Goal: Transaction & Acquisition: Purchase product/service

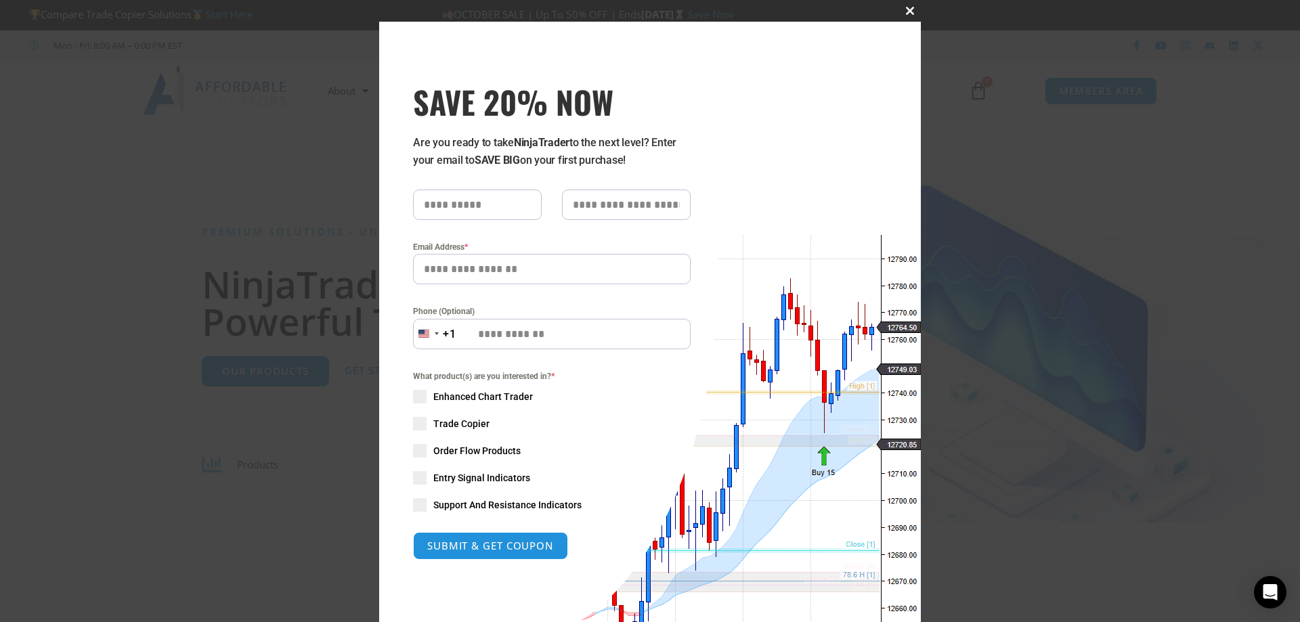
click at [908, 11] on span "SAVE 20% NOW popup" at bounding box center [910, 11] width 22 height 8
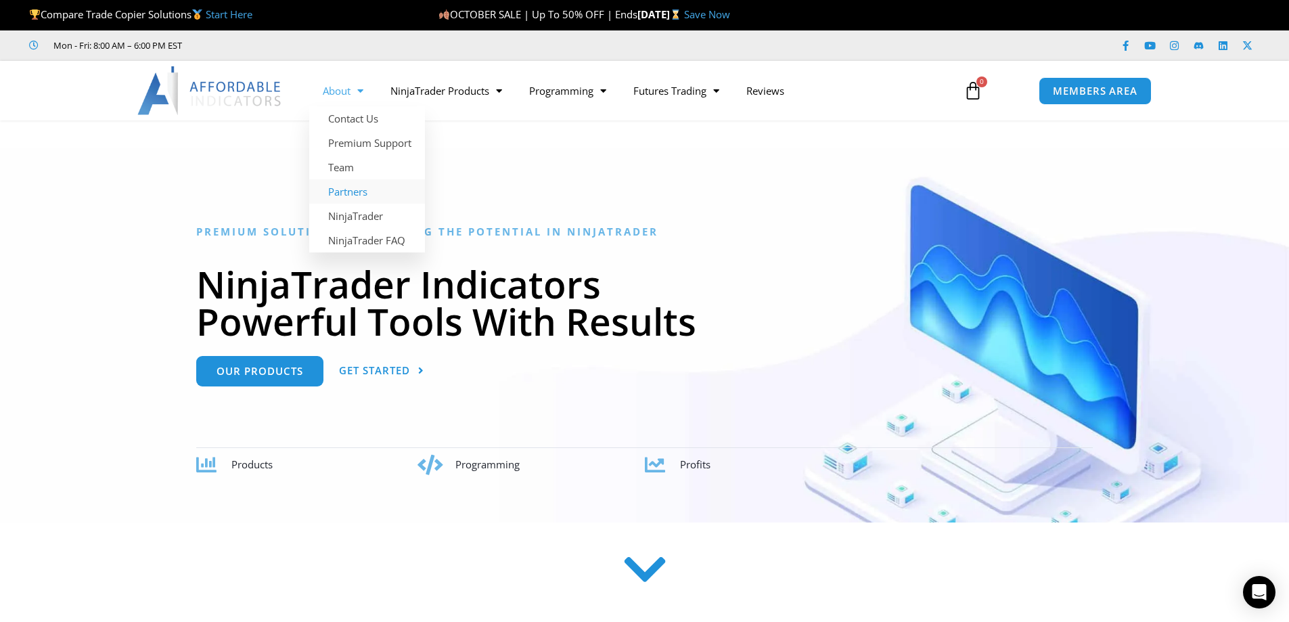
click at [358, 193] on link "Partners" at bounding box center [367, 191] width 116 height 24
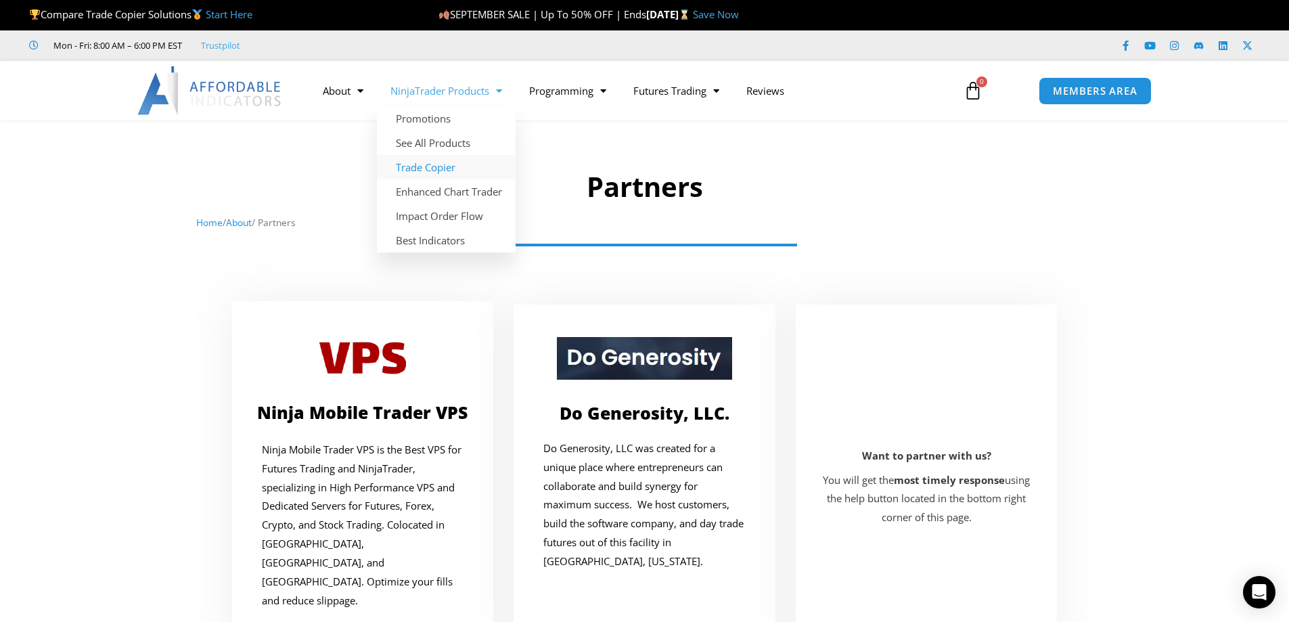
click at [449, 161] on link "Trade Copier" at bounding box center [446, 167] width 139 height 24
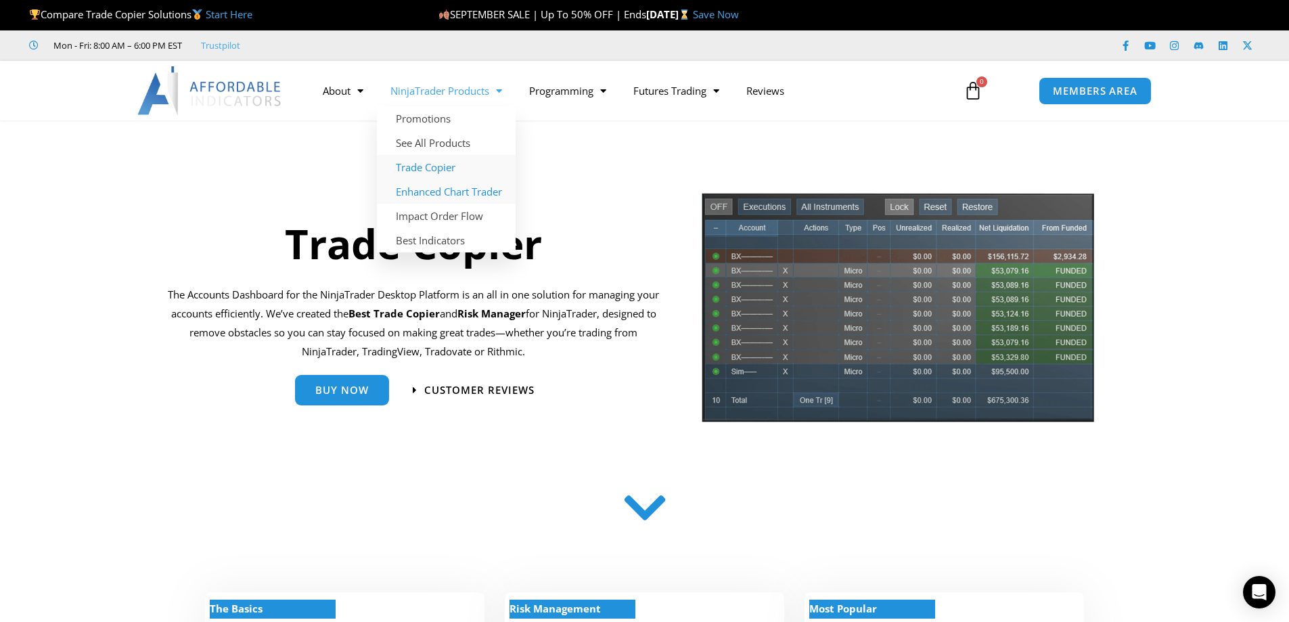
click at [479, 189] on link "Enhanced Chart Trader" at bounding box center [446, 191] width 139 height 24
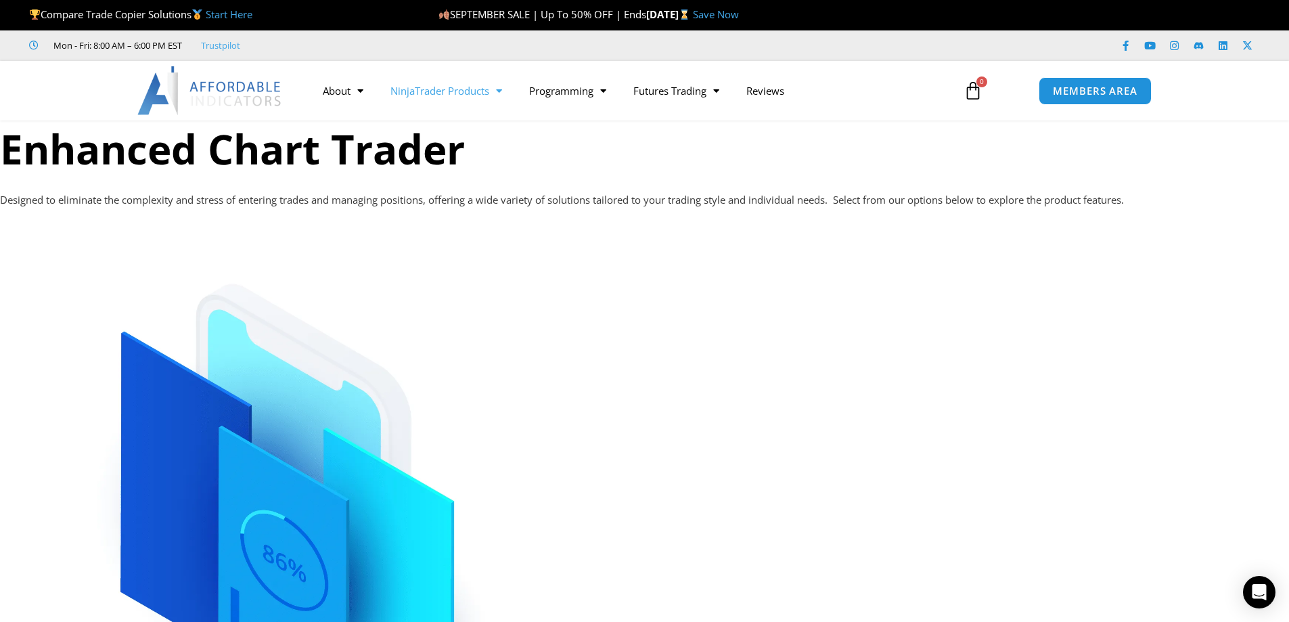
click at [495, 90] on span "Menu" at bounding box center [495, 91] width 13 height 24
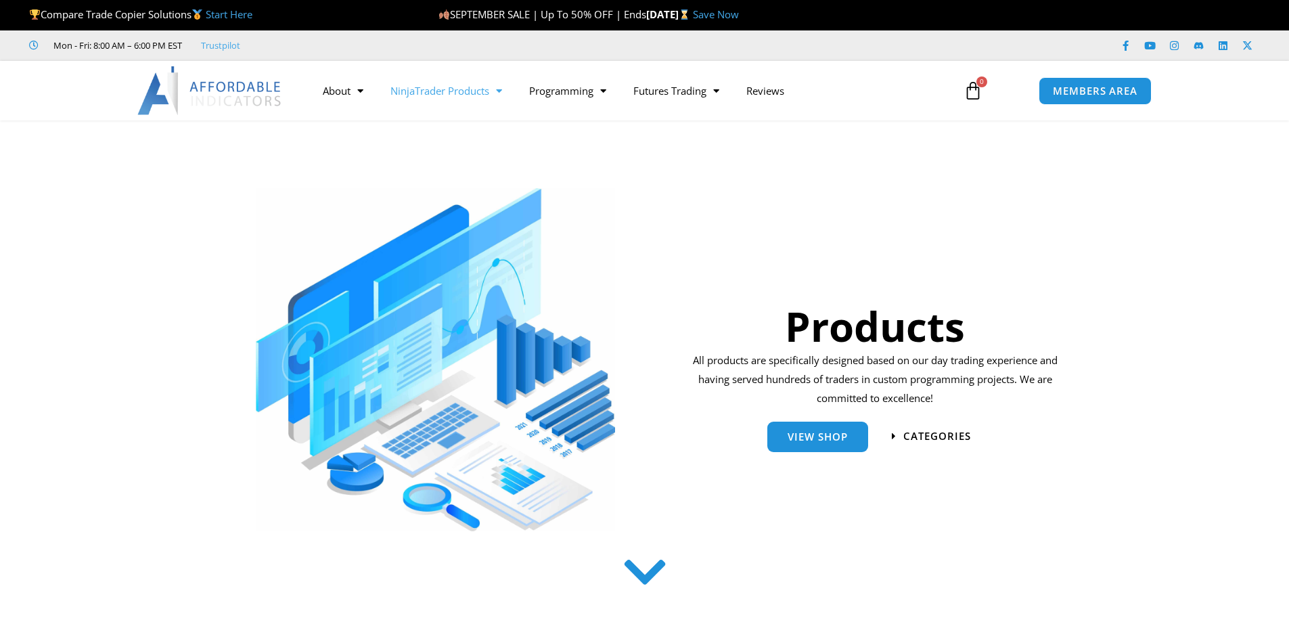
click at [502, 85] on span "Menu" at bounding box center [495, 91] width 13 height 24
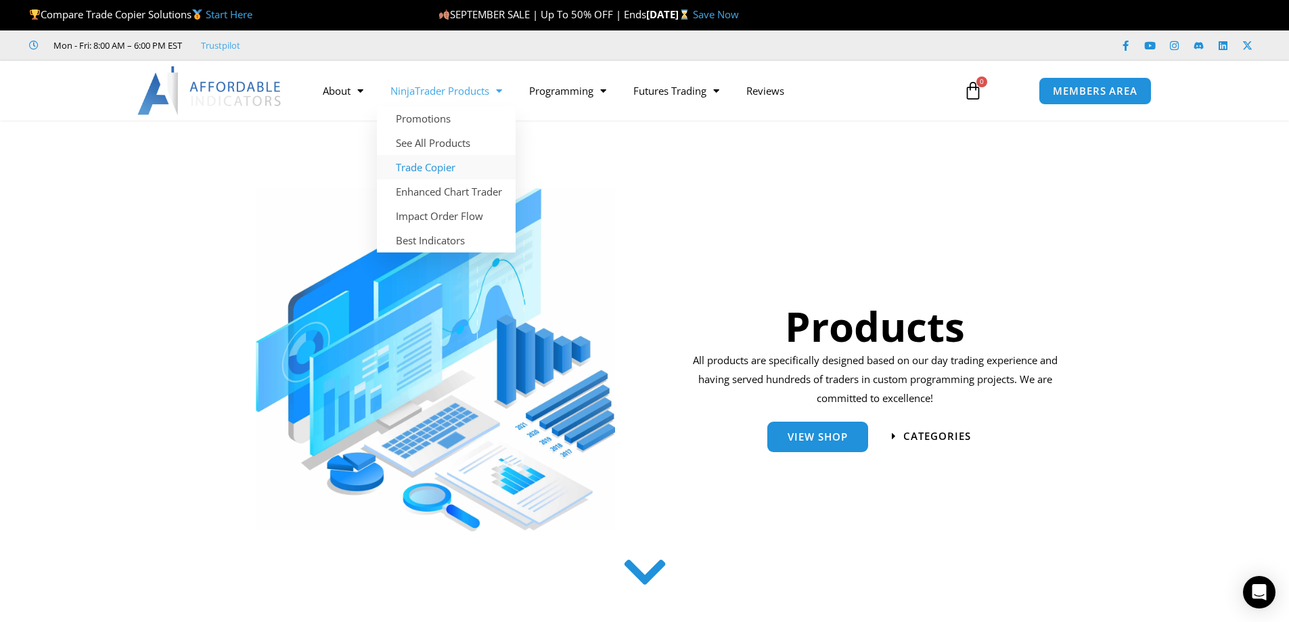
click at [449, 164] on link "Trade Copier" at bounding box center [446, 167] width 139 height 24
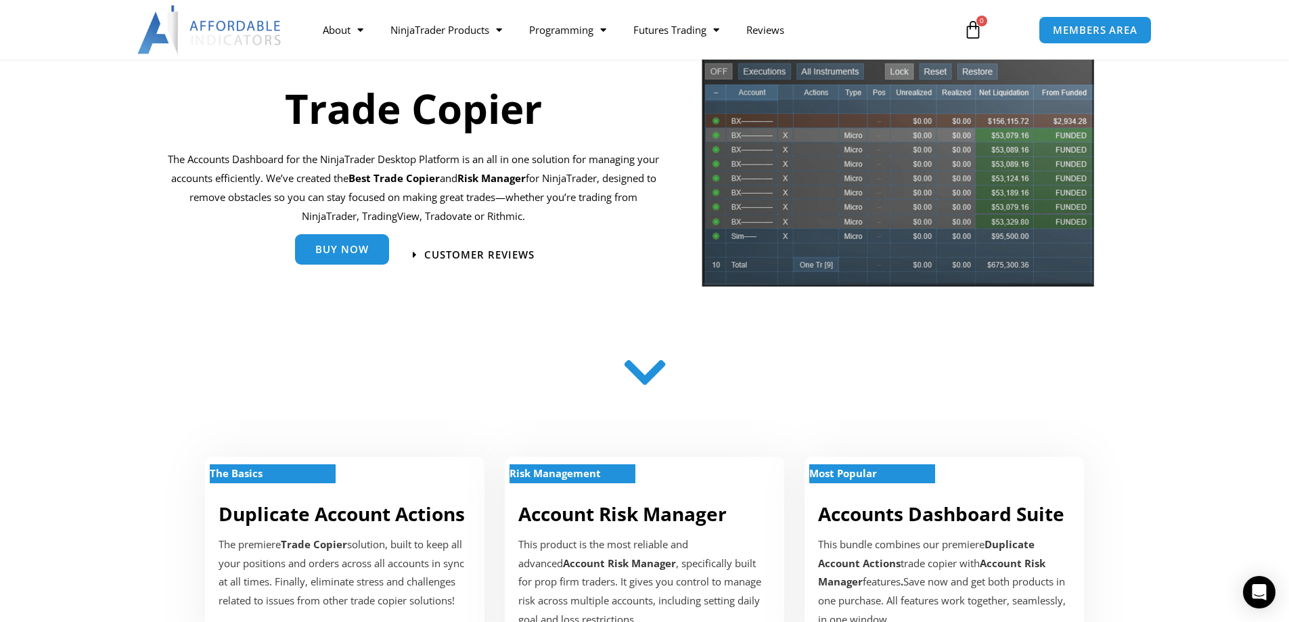
click at [324, 247] on span "Buy Now" at bounding box center [341, 252] width 53 height 10
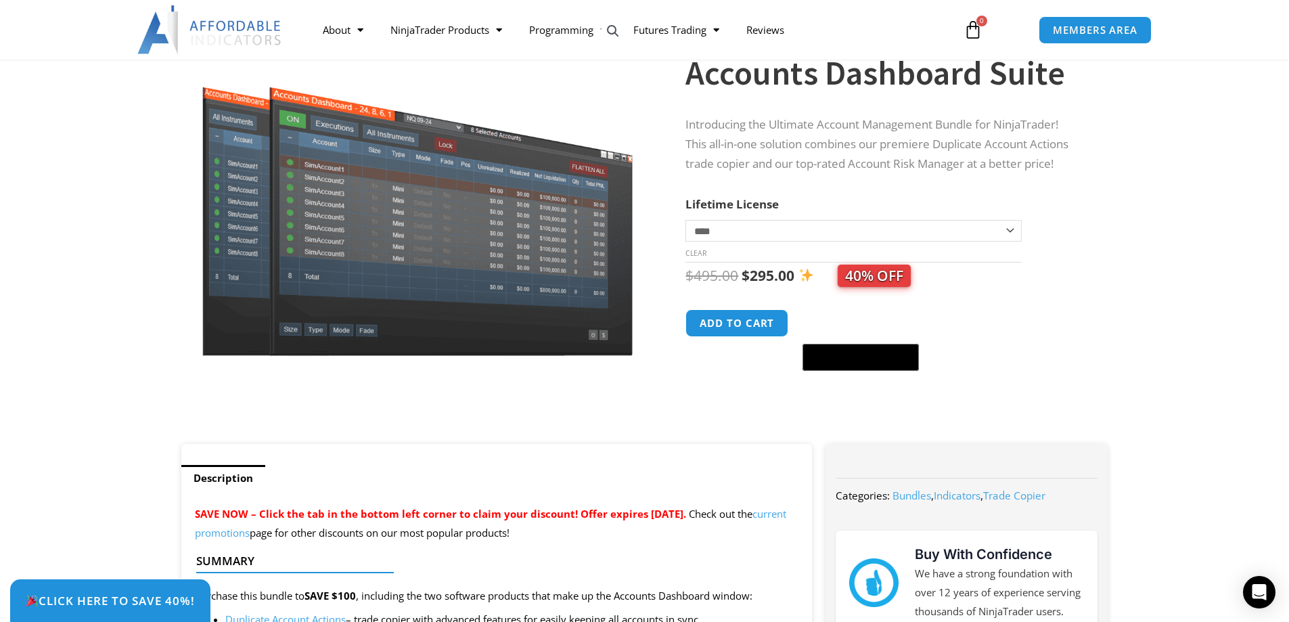
click at [859, 278] on span "40% OFF" at bounding box center [874, 276] width 73 height 22
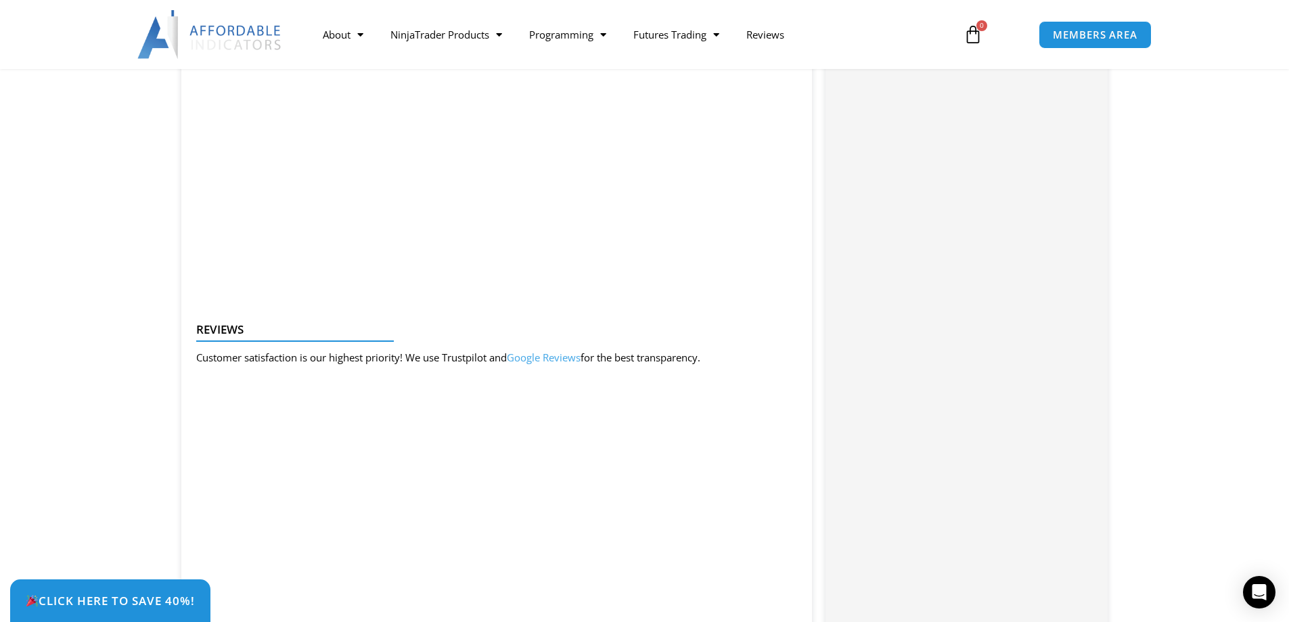
scroll to position [2031, 0]
